Goal: Information Seeking & Learning: Compare options

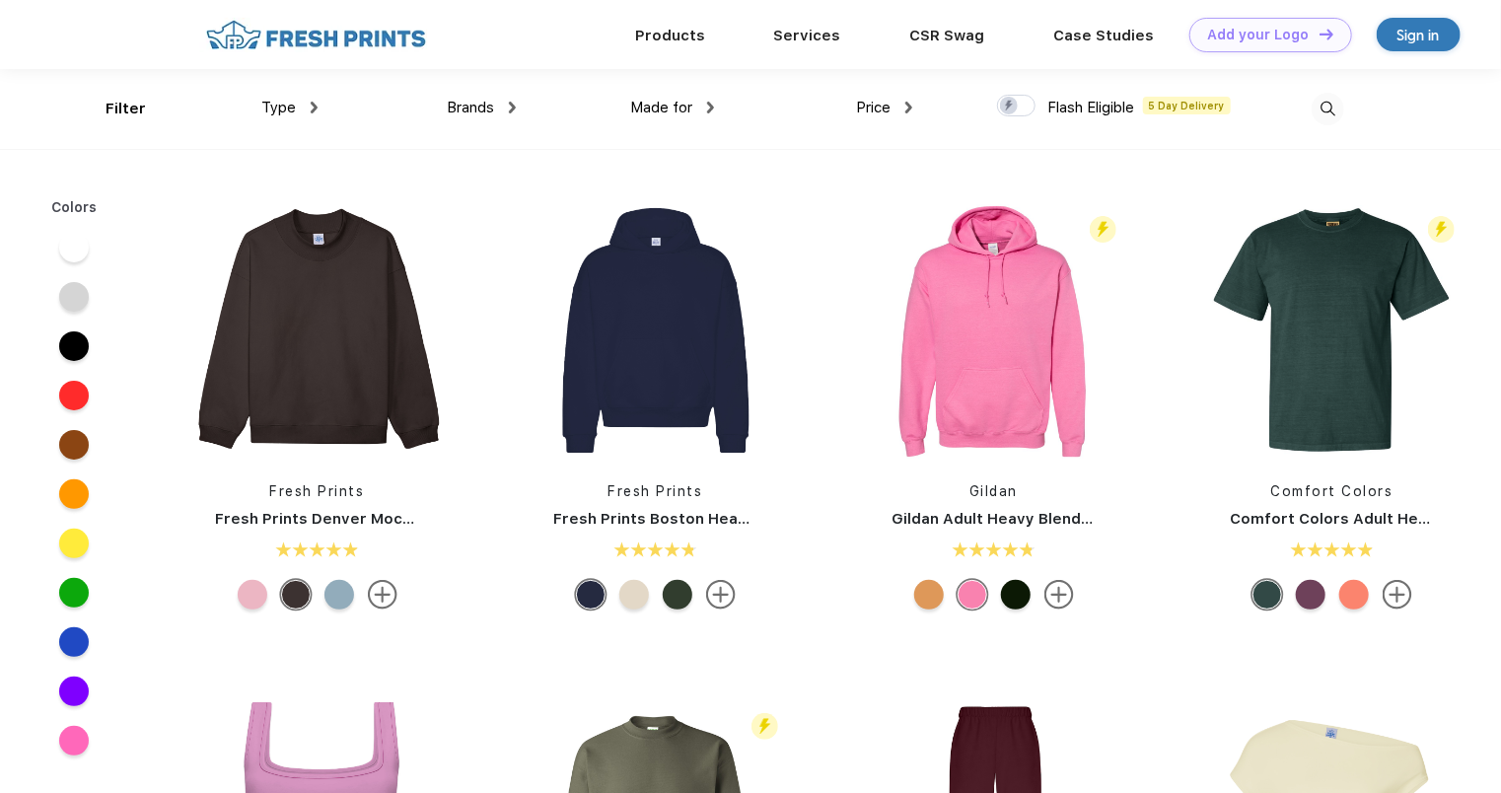
click at [294, 112] on span "Type" at bounding box center [278, 108] width 35 height 18
click at [498, 105] on div "Brands" at bounding box center [481, 108] width 69 height 23
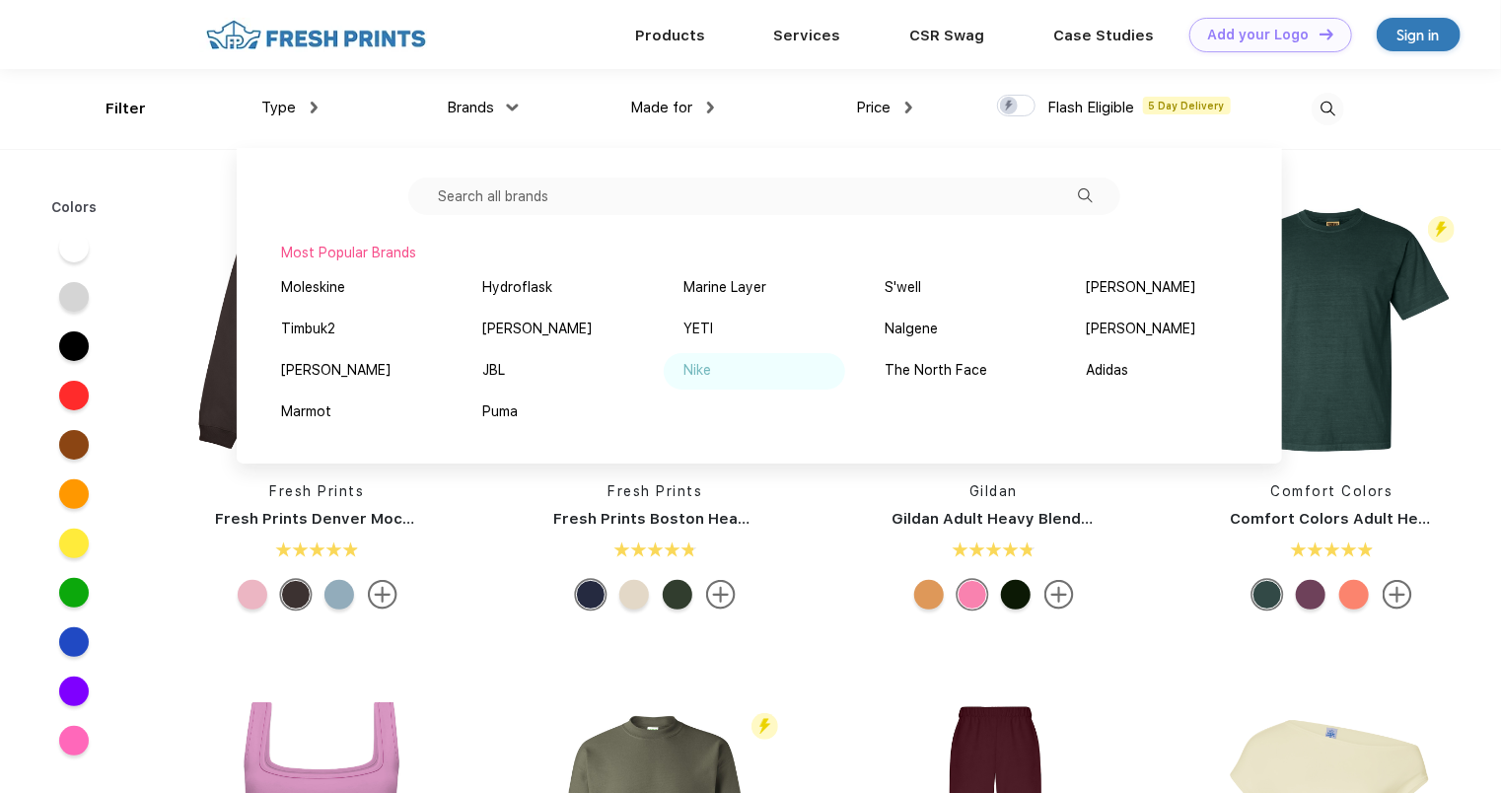
click at [699, 363] on div "Nike" at bounding box center [697, 370] width 28 height 21
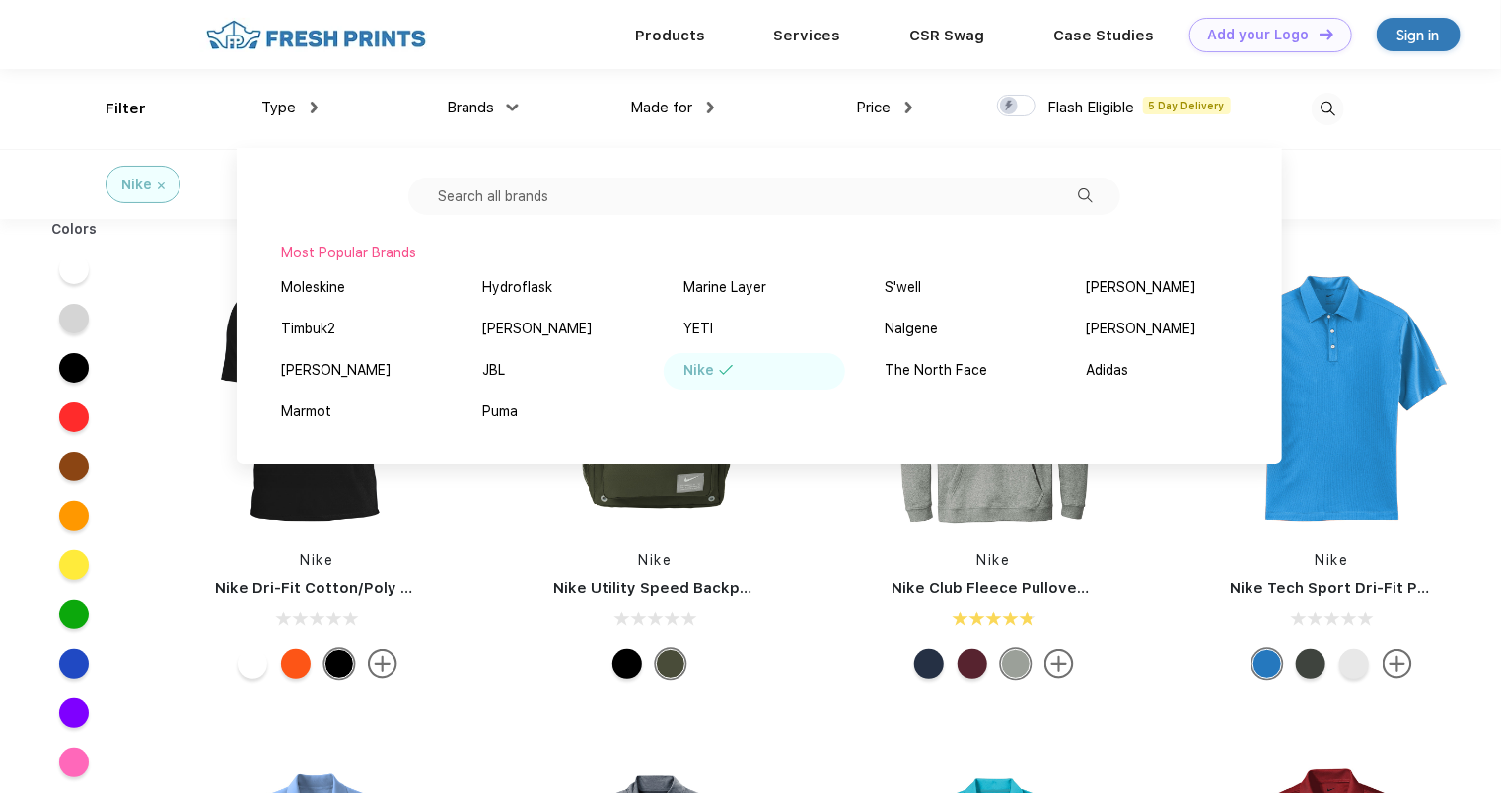
click at [1406, 241] on div "Nike Nike Dri-Fit Cotton/Poly Tee Nike Nike Utility Speed Backpack Nike Nike Cl…" at bounding box center [824, 726] width 1353 height 994
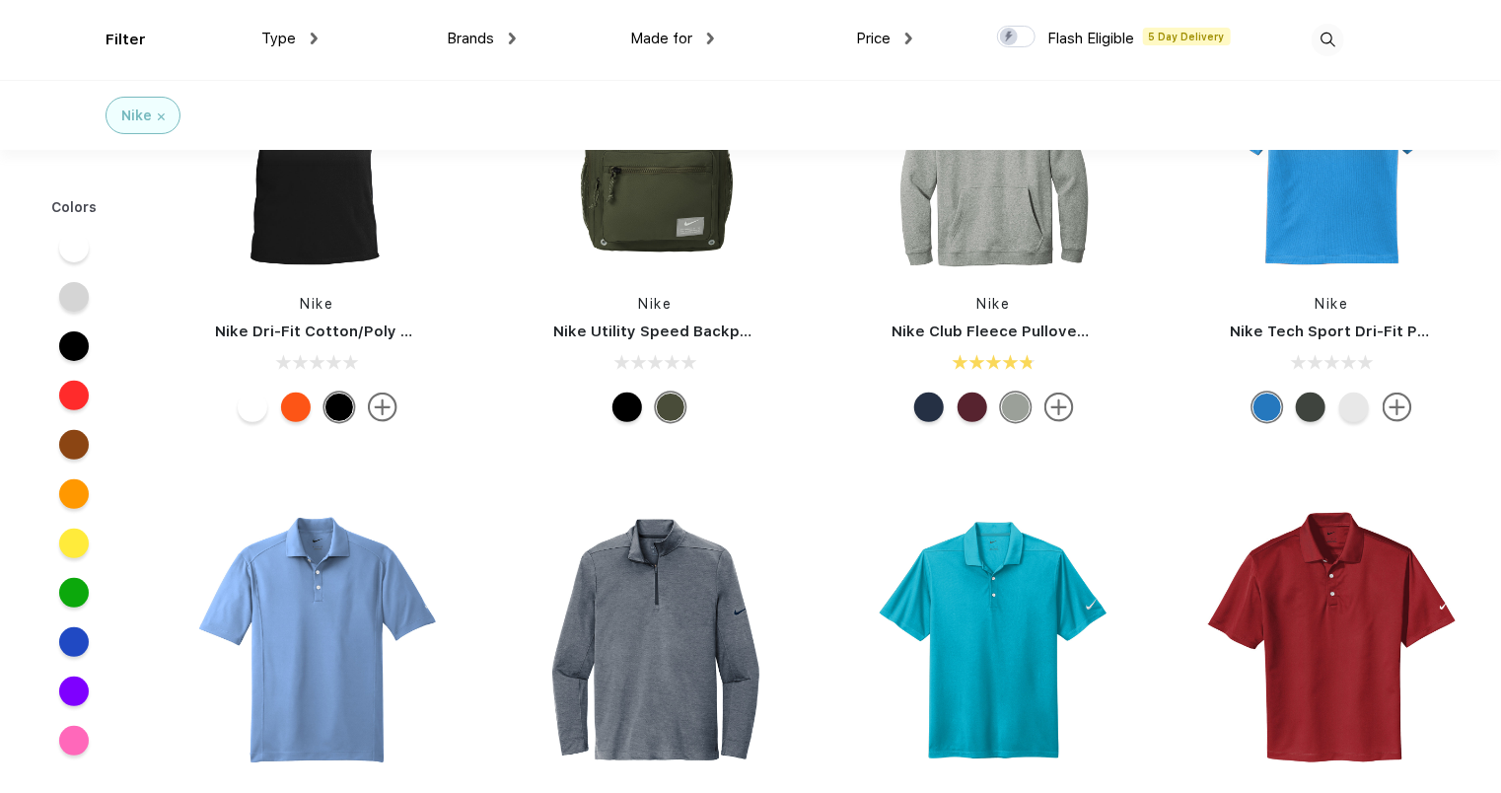
scroll to position [110, 0]
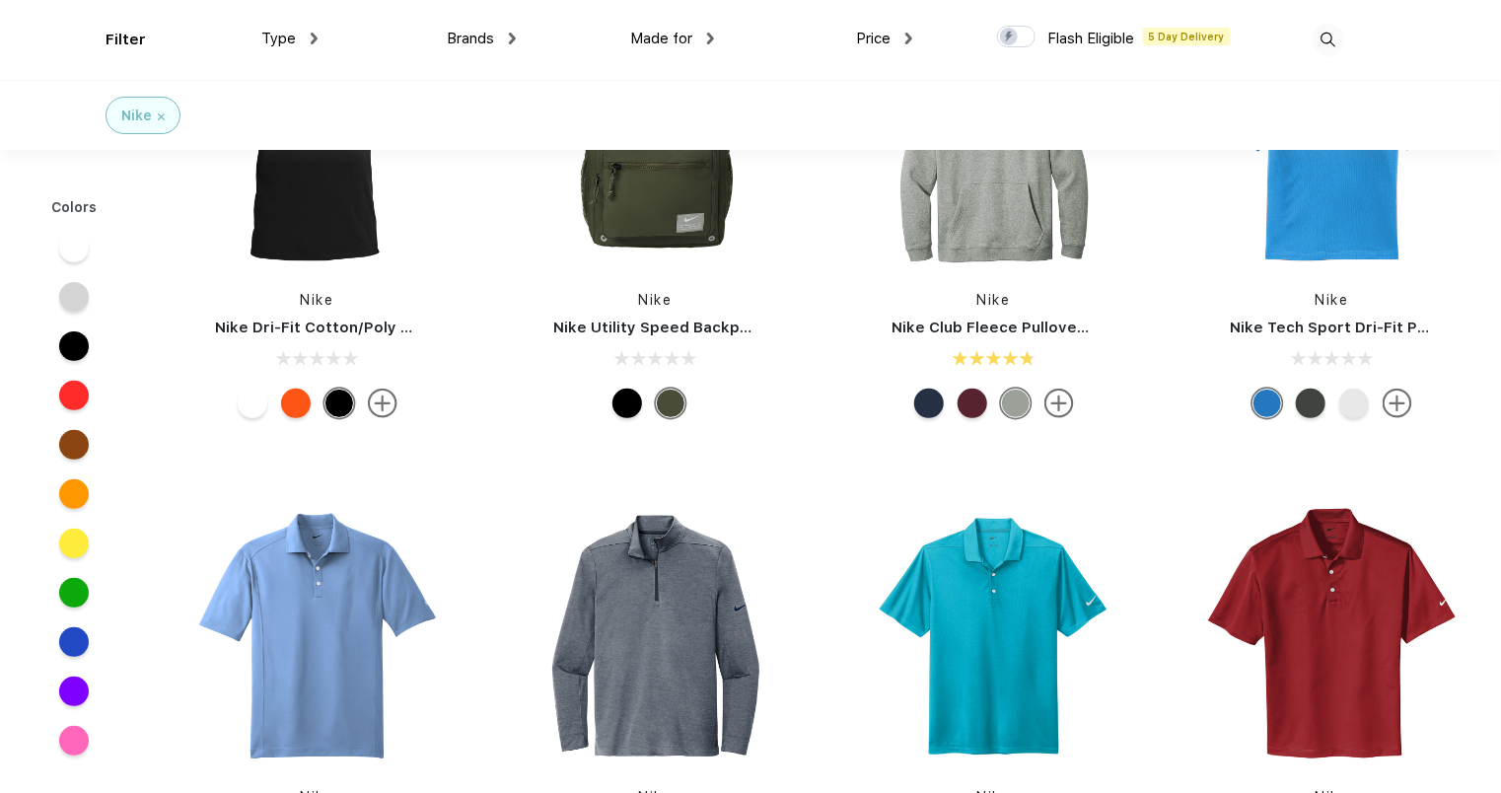
drag, startPoint x: 1500, startPoint y: 305, endPoint x: 1506, endPoint y: 341, distance: 37.0
click at [1500, 341] on html "Products Services CSR Swag Case Studies Natural Light [PERSON_NAME] Own Add you…" at bounding box center [750, 696] width 1501 height 1613
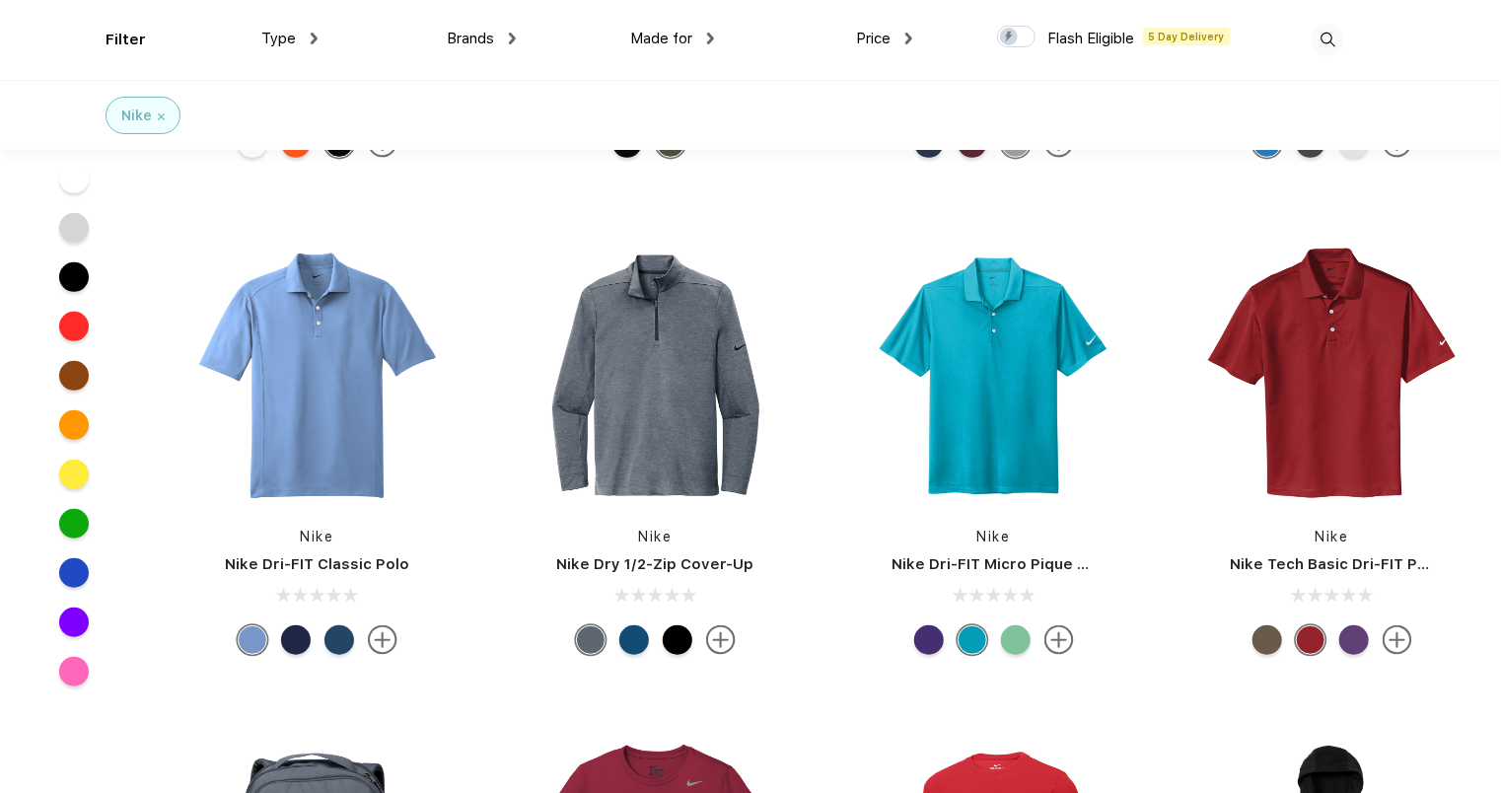
scroll to position [423, 0]
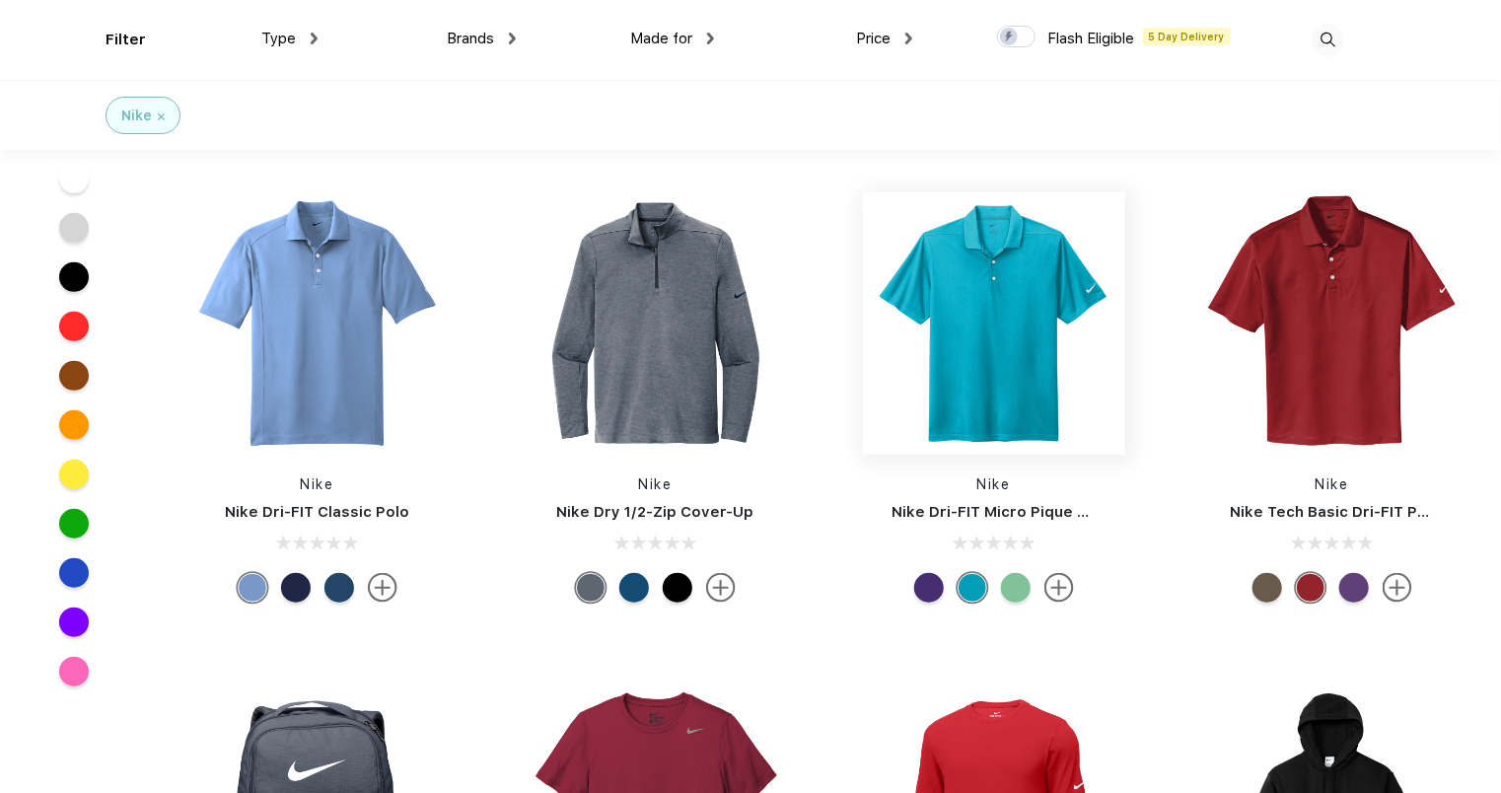
click at [988, 316] on img at bounding box center [994, 323] width 262 height 262
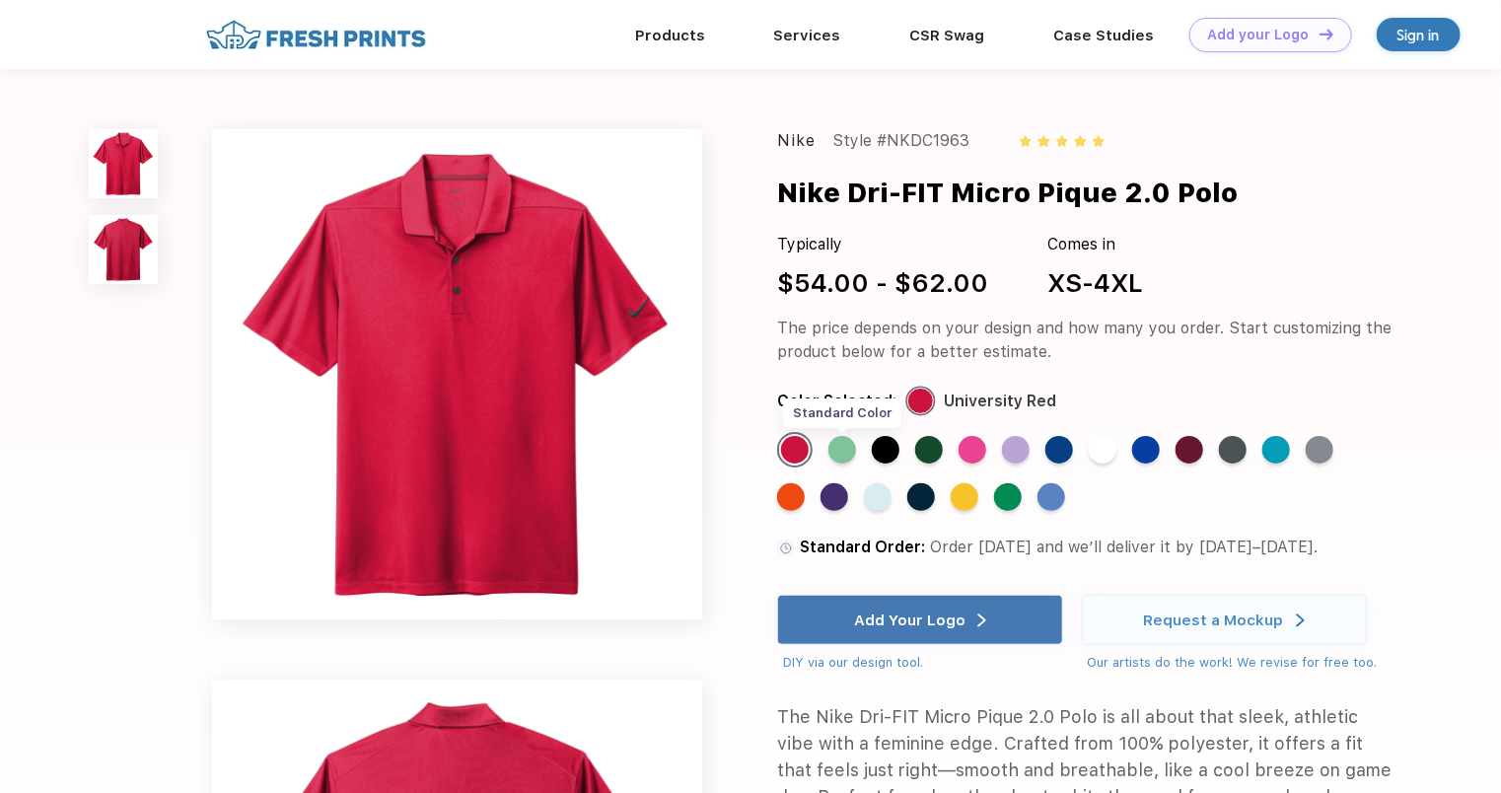
click at [840, 449] on div "Standard Color" at bounding box center [842, 450] width 28 height 28
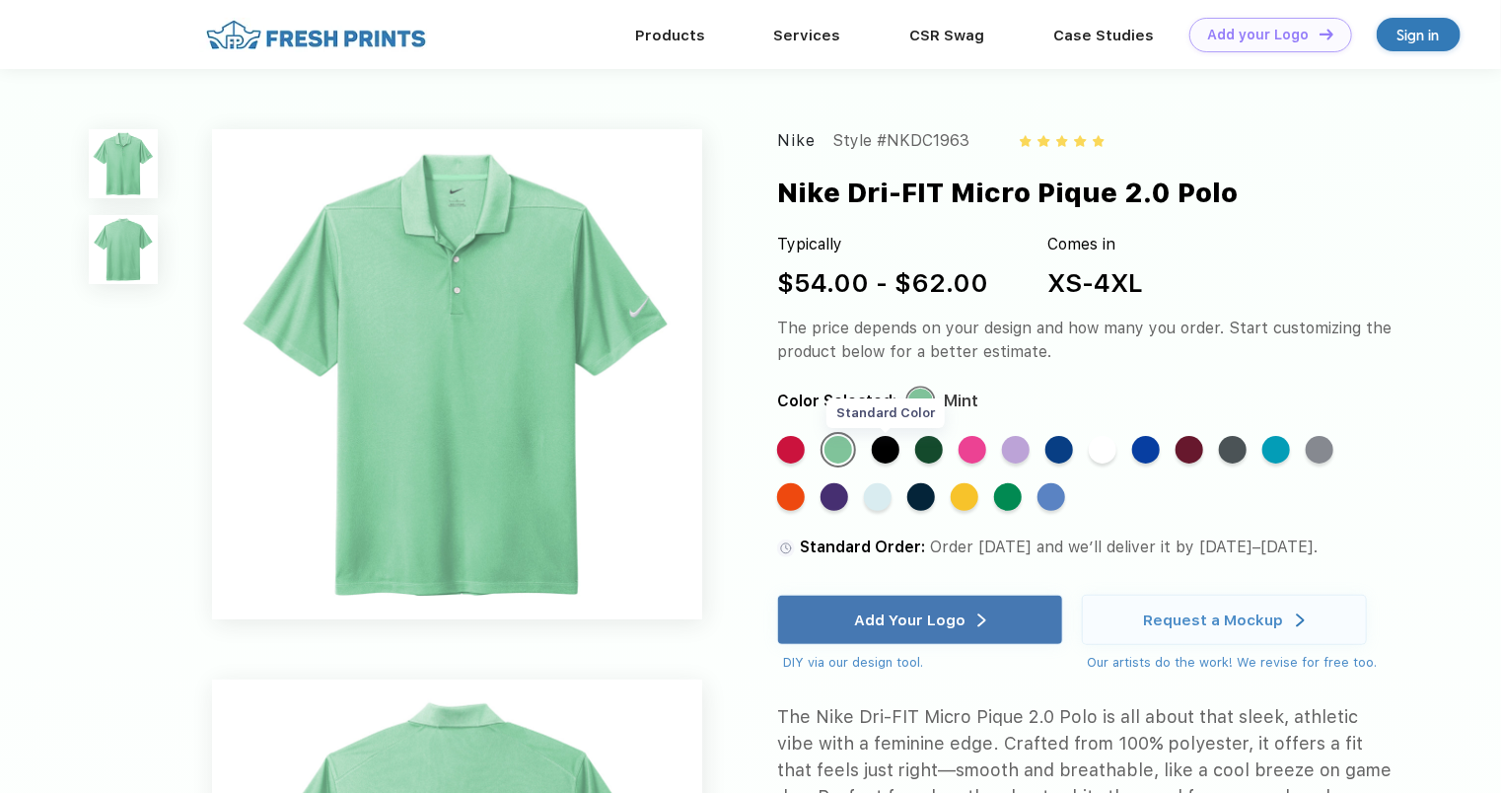
click at [893, 456] on div "Standard Color" at bounding box center [886, 450] width 28 height 28
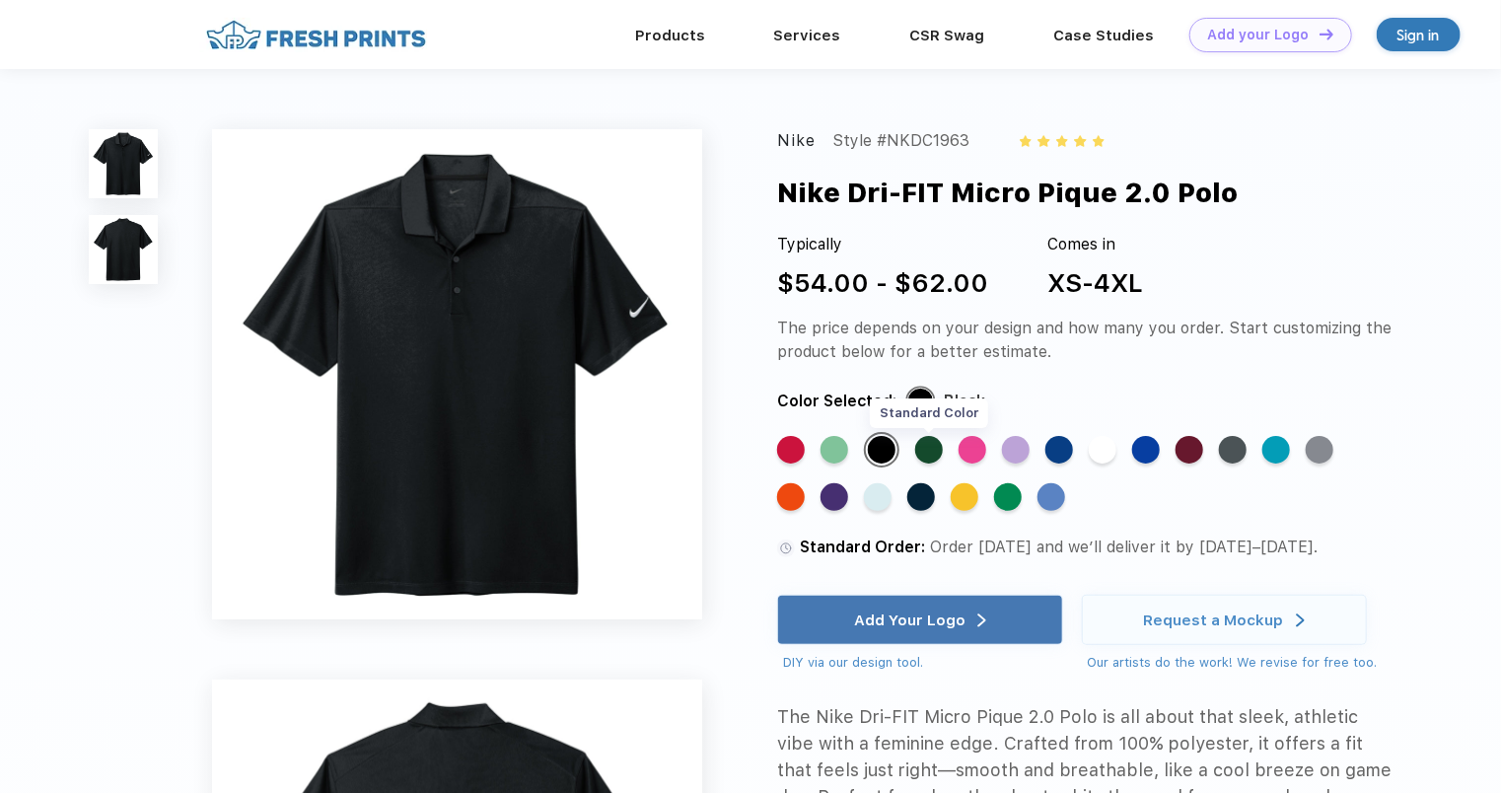
click at [919, 456] on div "Standard Color" at bounding box center [929, 450] width 28 height 28
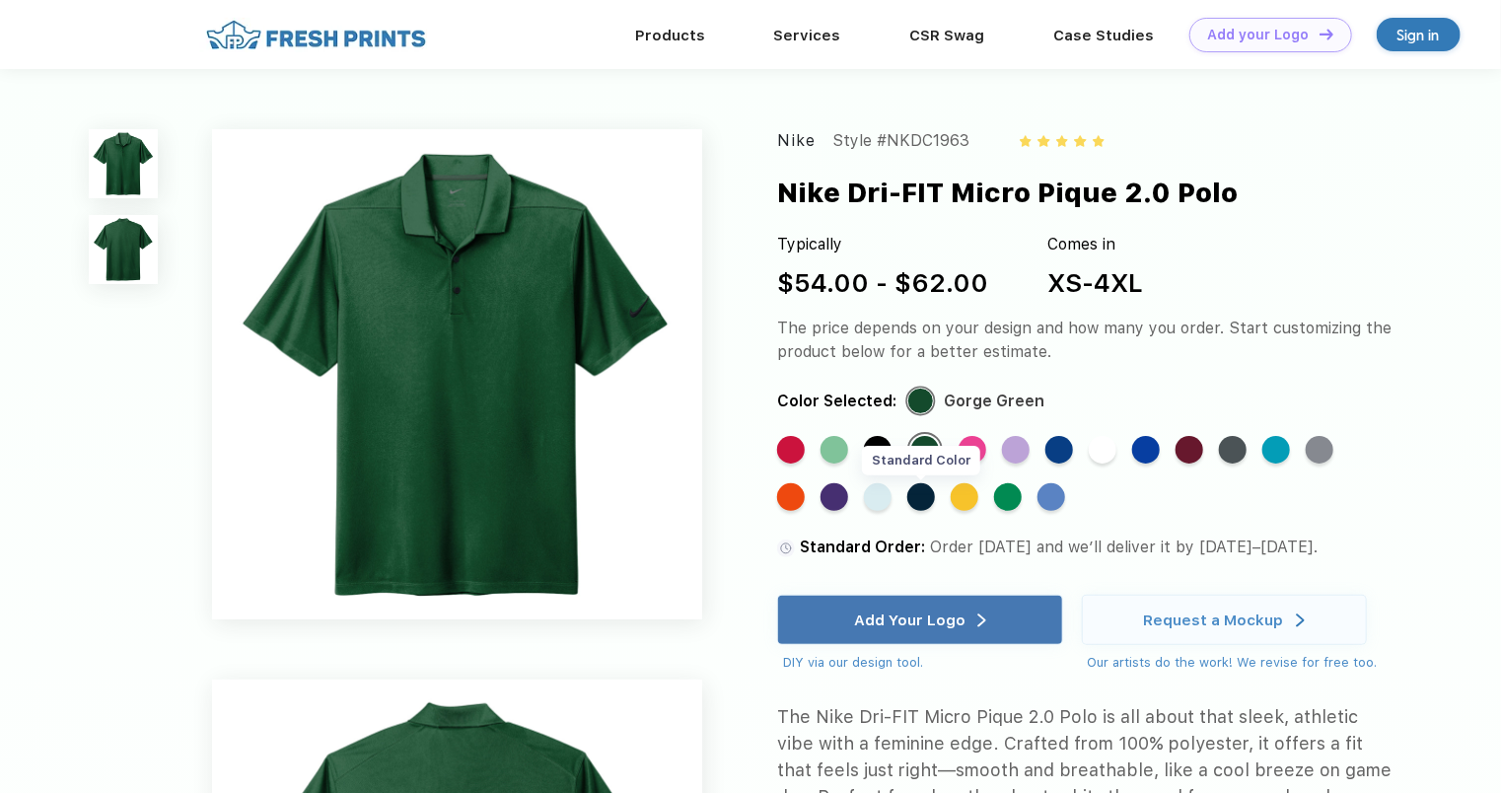
click at [921, 491] on div "Standard Color" at bounding box center [921, 497] width 28 height 28
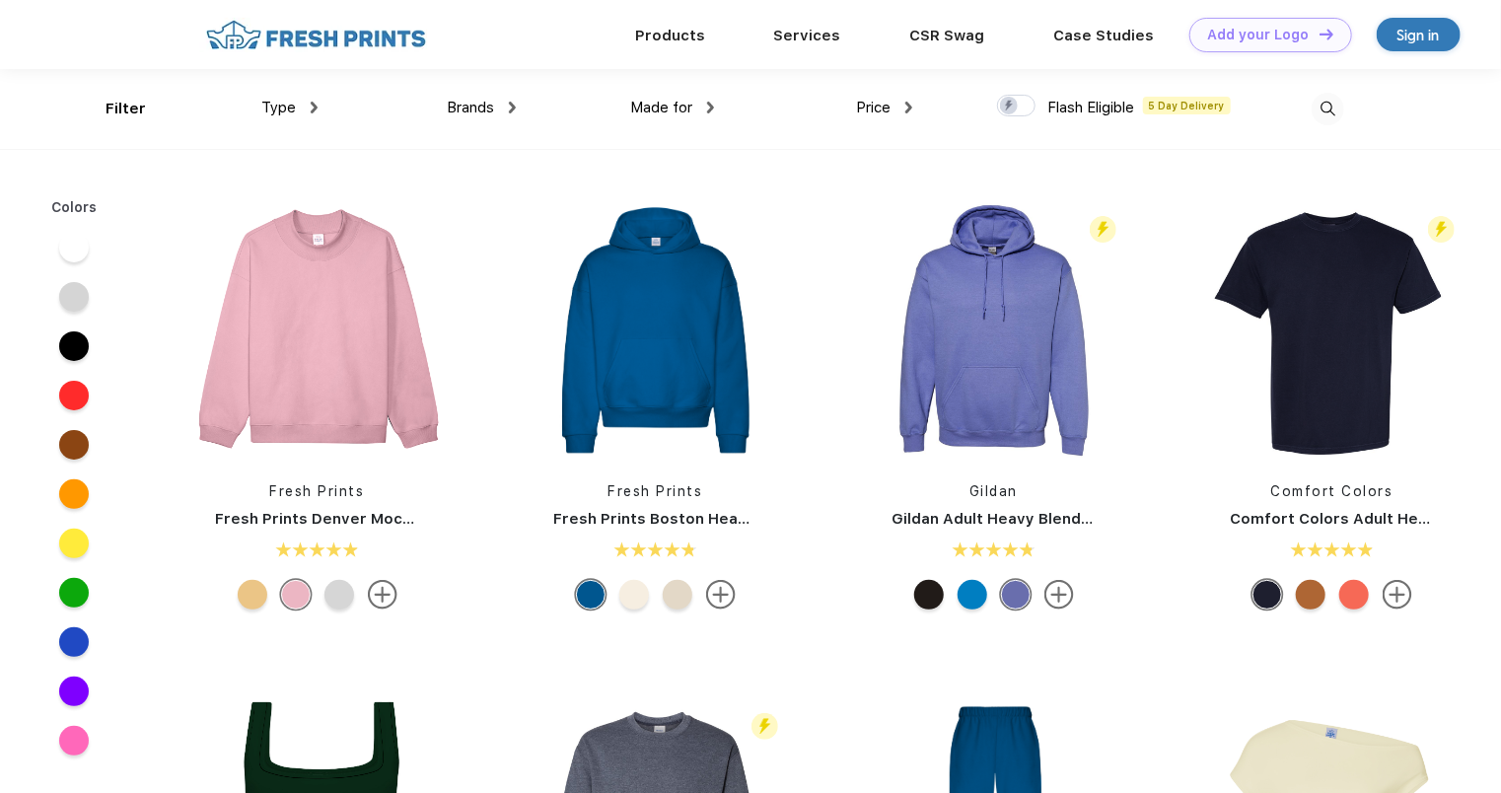
click at [498, 107] on div "Brands" at bounding box center [481, 108] width 69 height 23
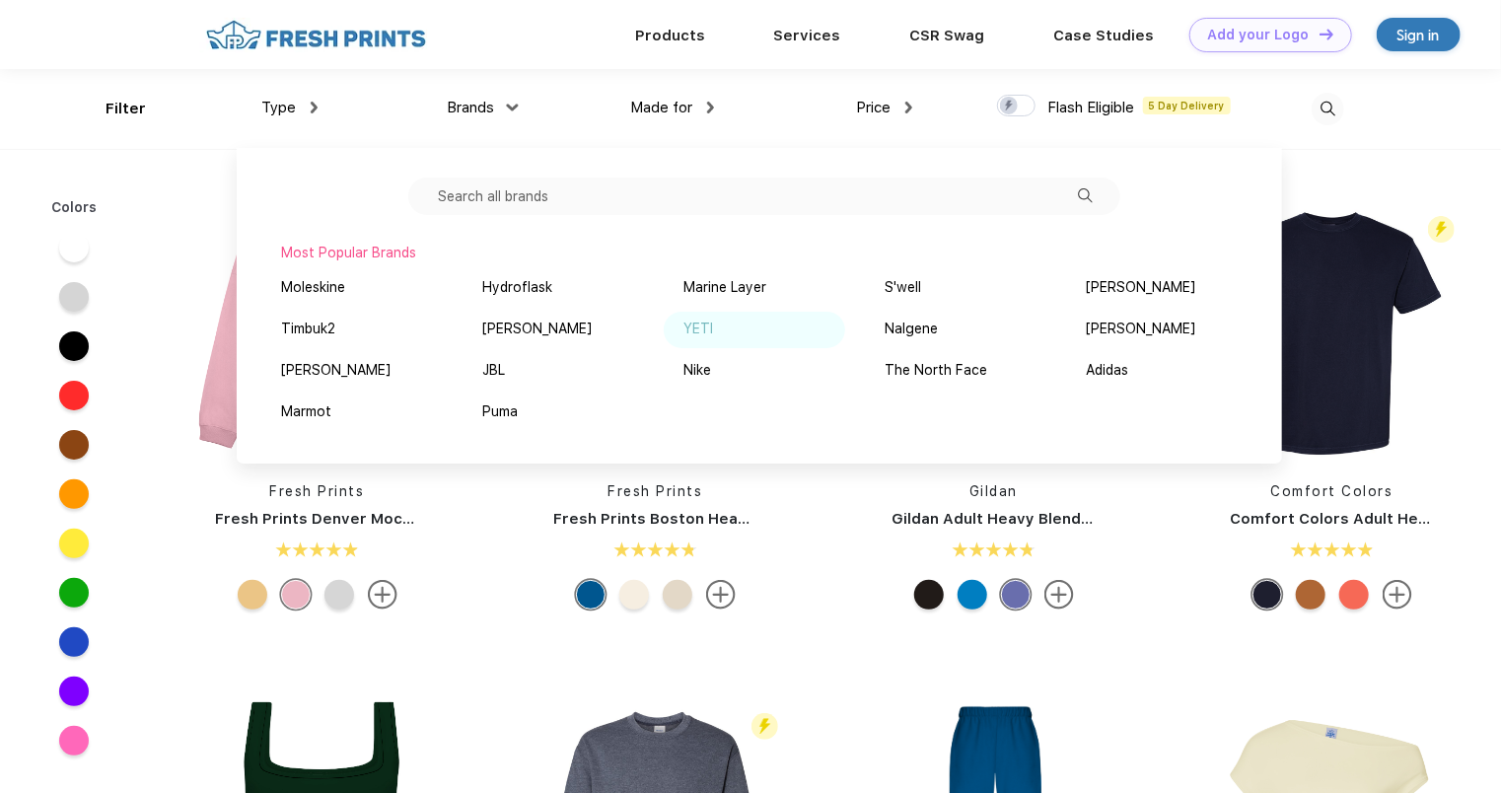
click at [706, 323] on div "YETI" at bounding box center [698, 329] width 30 height 21
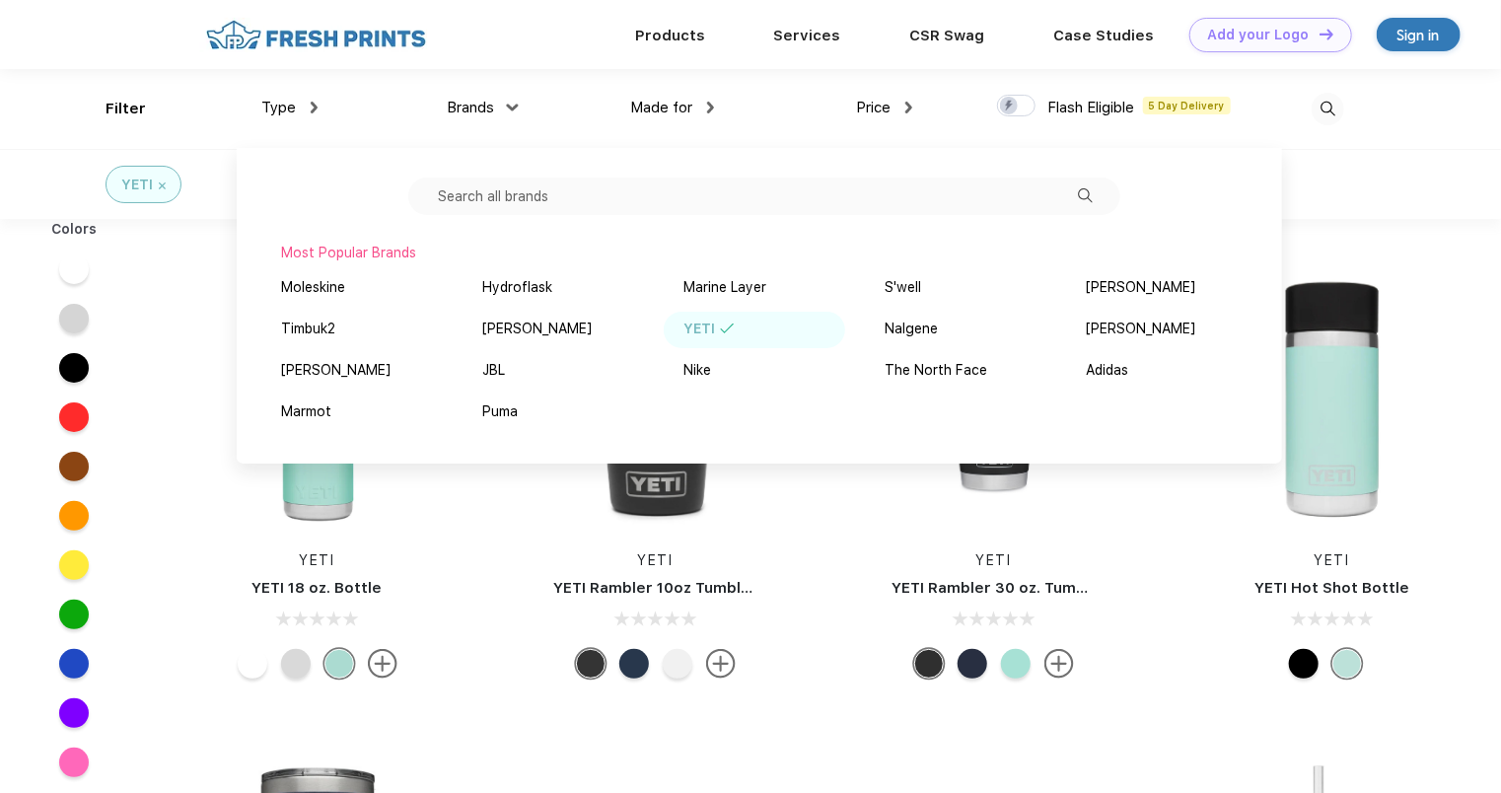
click at [1380, 189] on div "YETI" at bounding box center [750, 184] width 1501 height 70
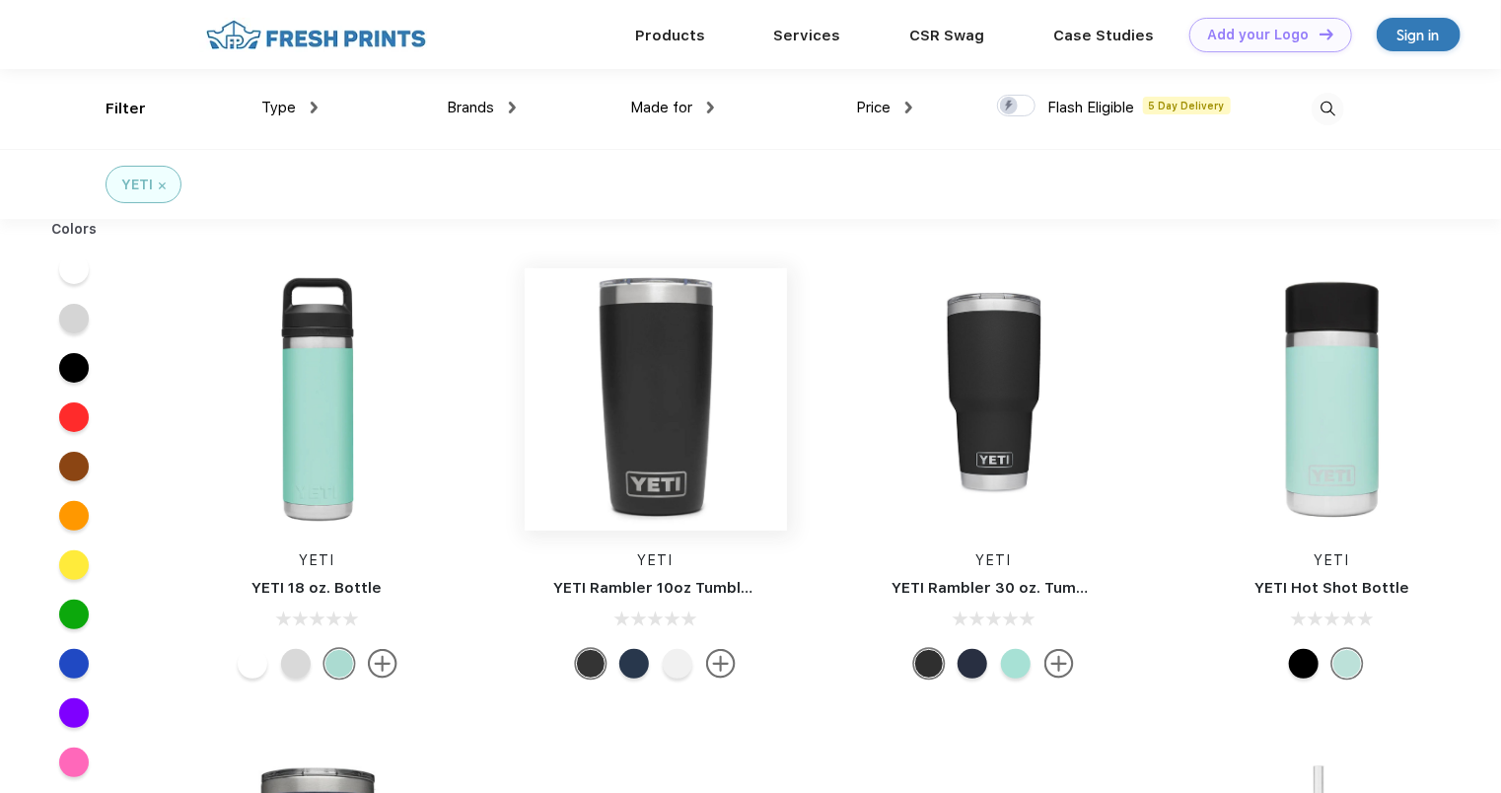
click at [638, 410] on img at bounding box center [656, 399] width 262 height 262
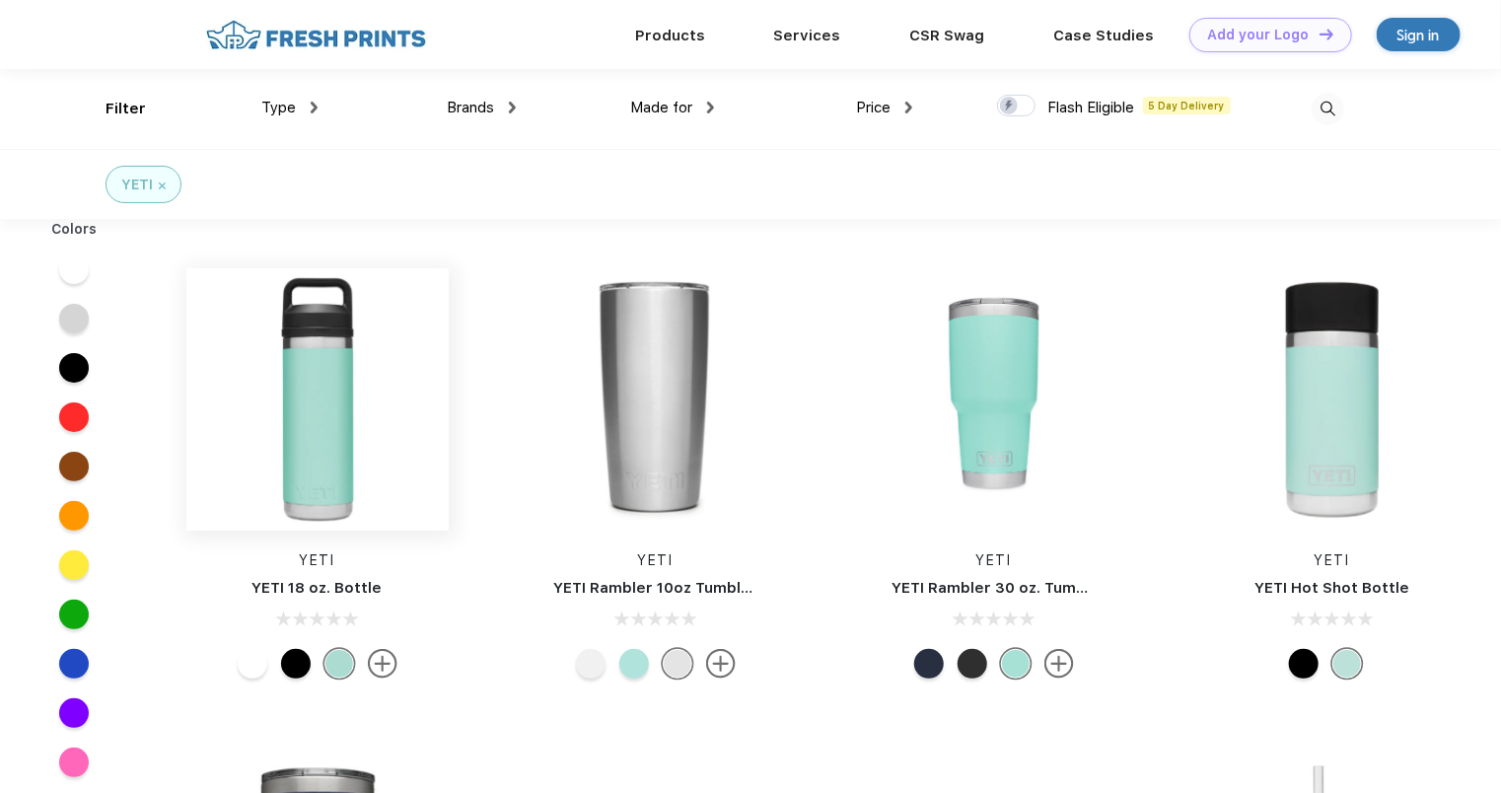
click at [321, 394] on img at bounding box center [317, 399] width 262 height 262
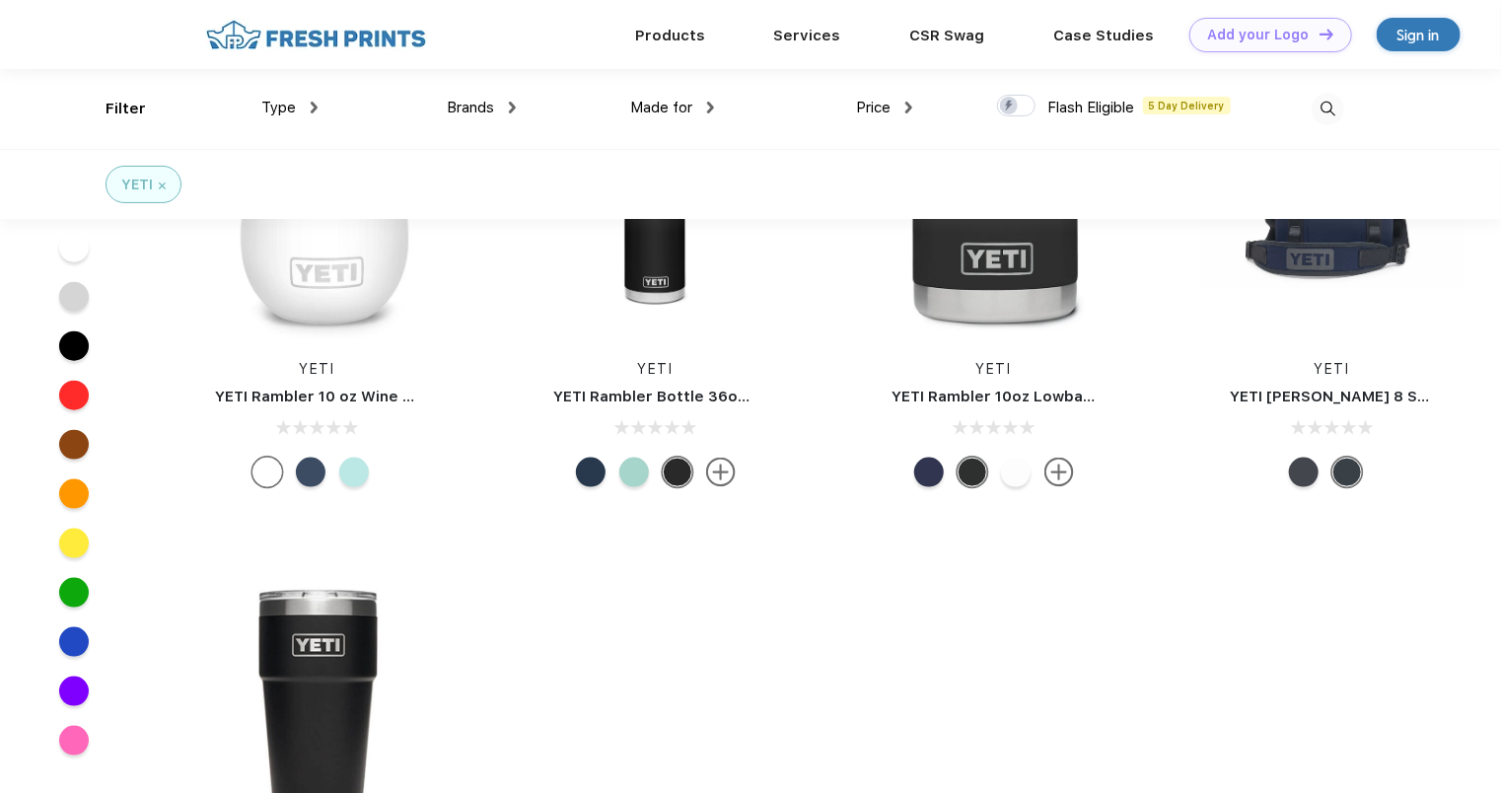
scroll to position [823, 0]
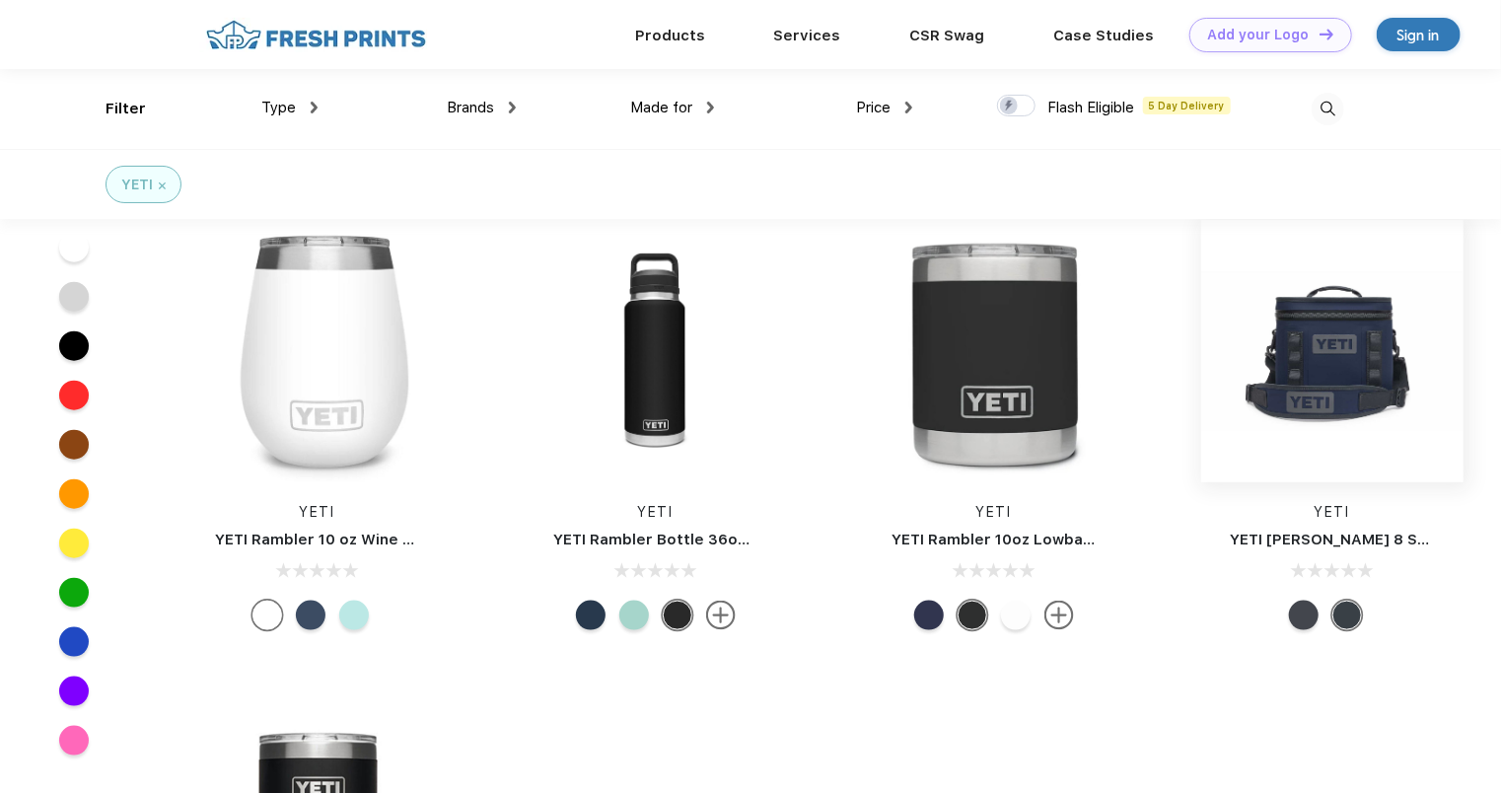
click at [1323, 362] on img at bounding box center [1332, 351] width 262 height 262
